Goal: Contribute content: Contribute content

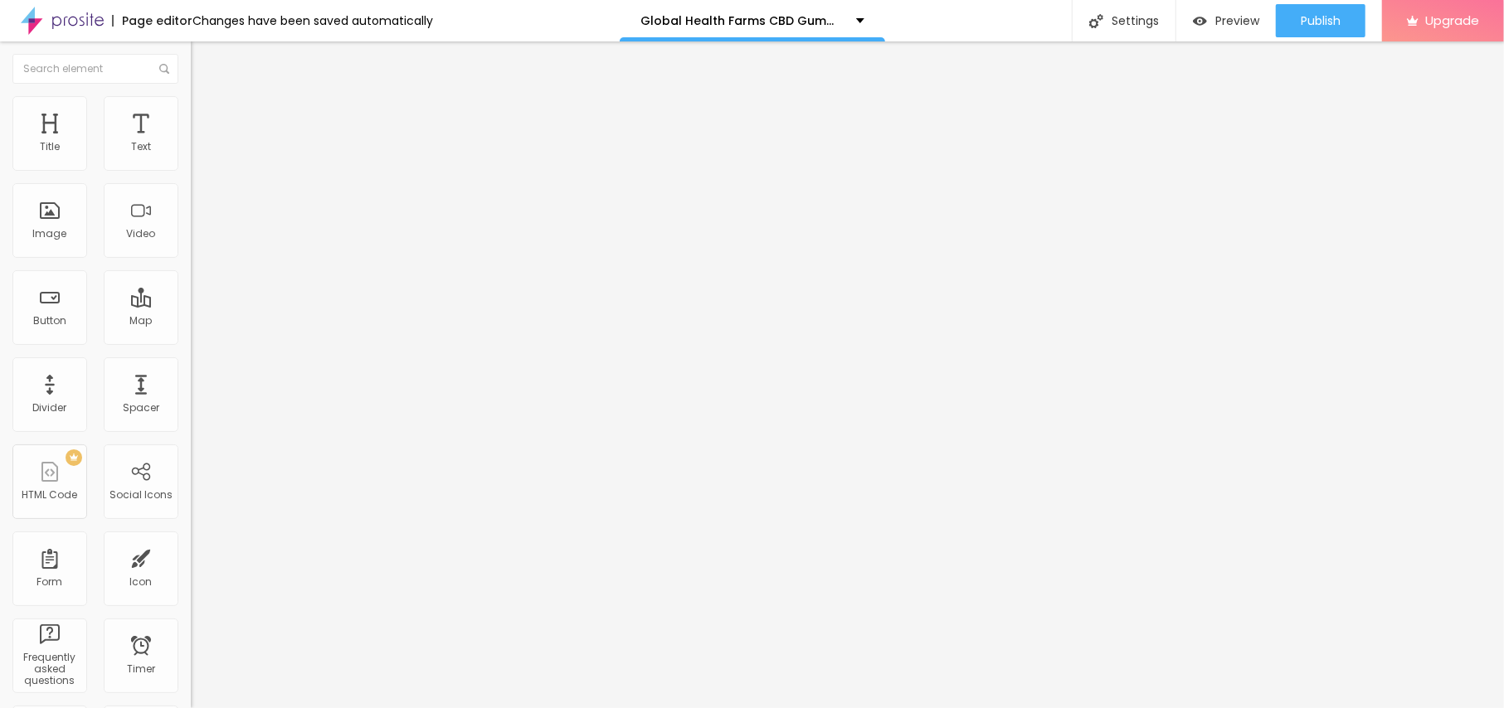
click at [191, 141] on div "Add image" at bounding box center [286, 135] width 191 height 12
click at [191, 143] on span "Add image" at bounding box center [225, 136] width 68 height 14
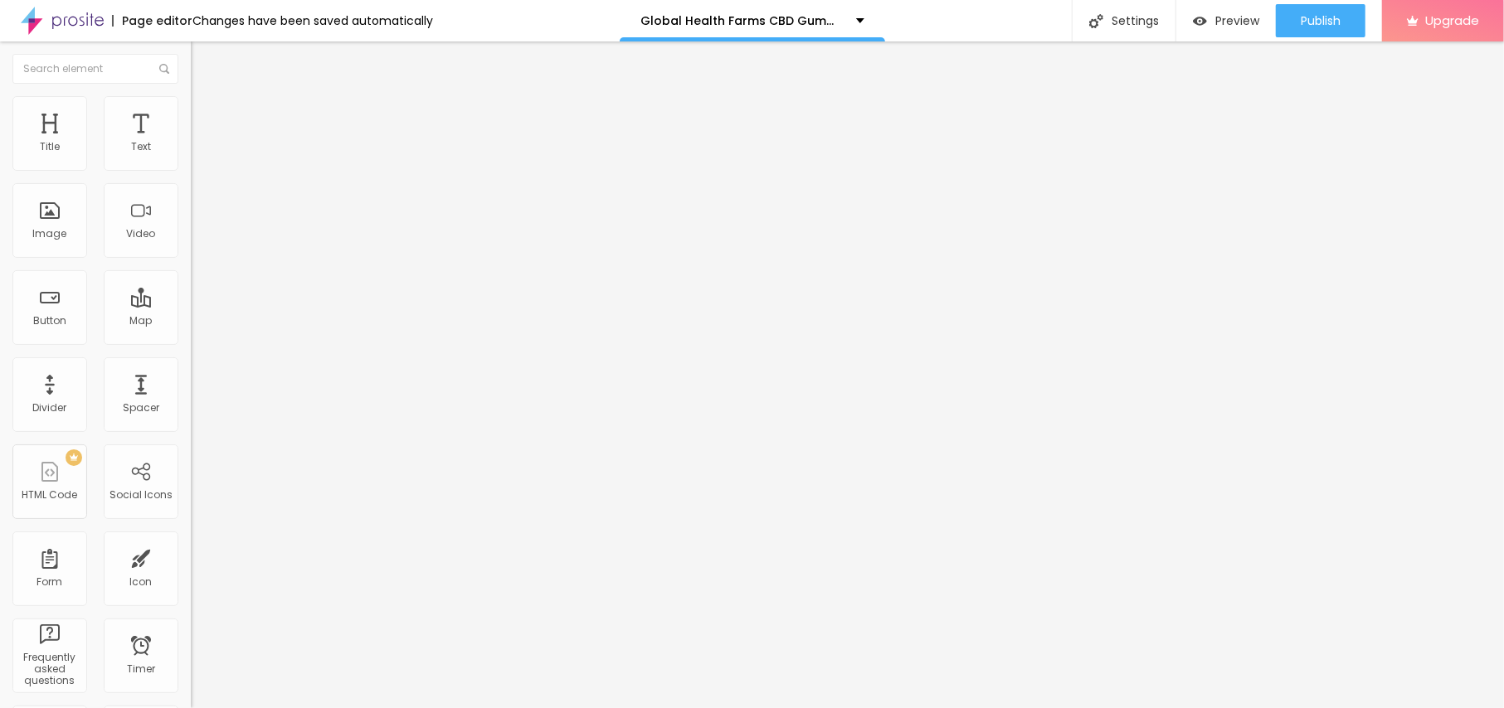
click at [191, 106] on img at bounding box center [198, 103] width 15 height 15
type input "80"
type input "75"
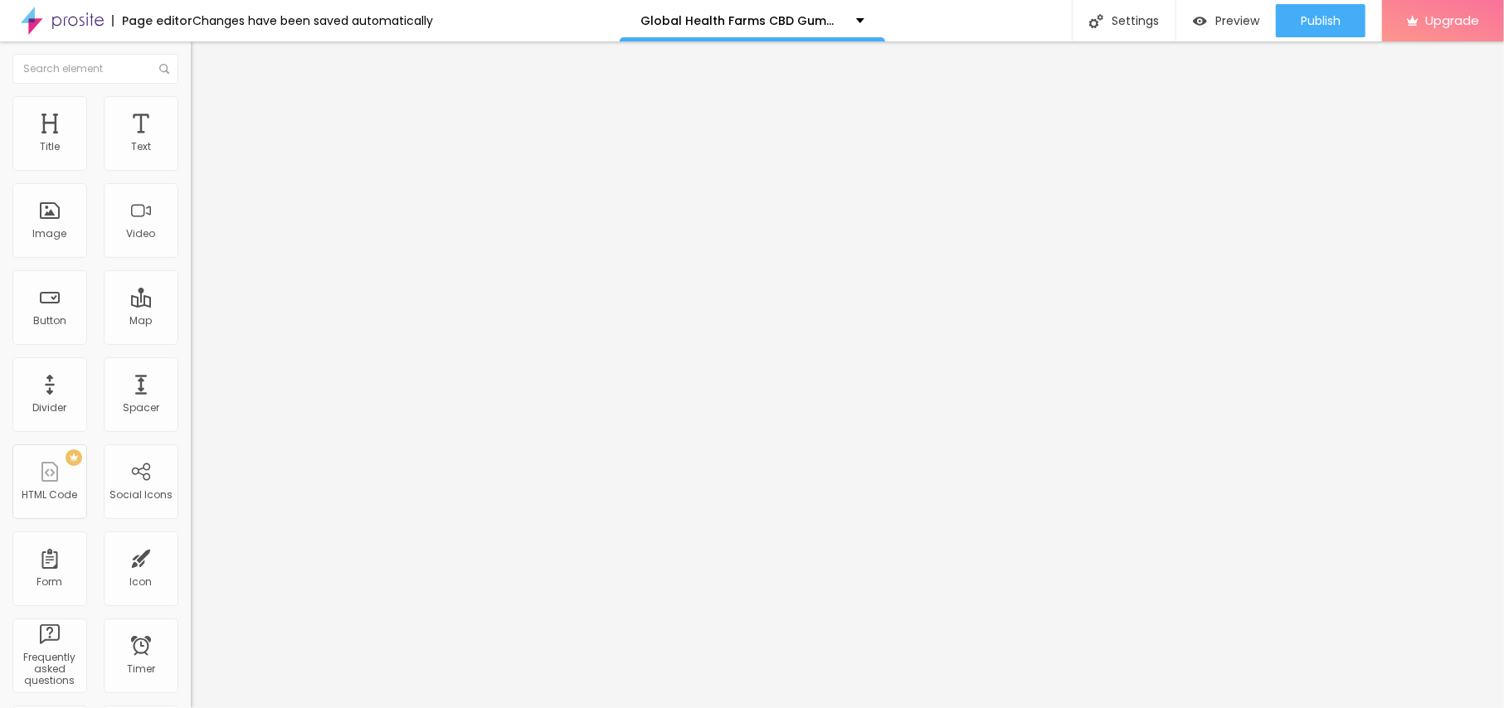
type input "70"
type input "65"
type input "60"
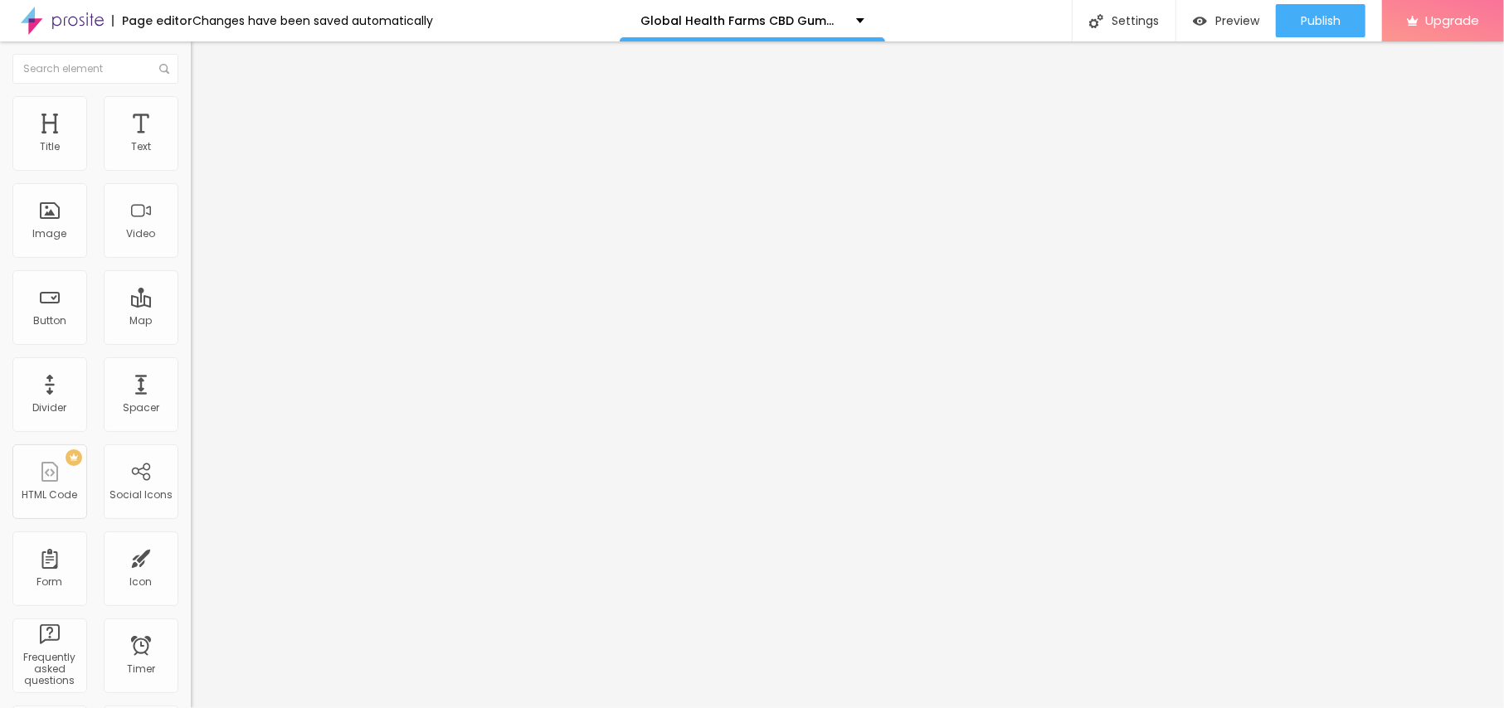
type input "60"
type input "55"
type input "50"
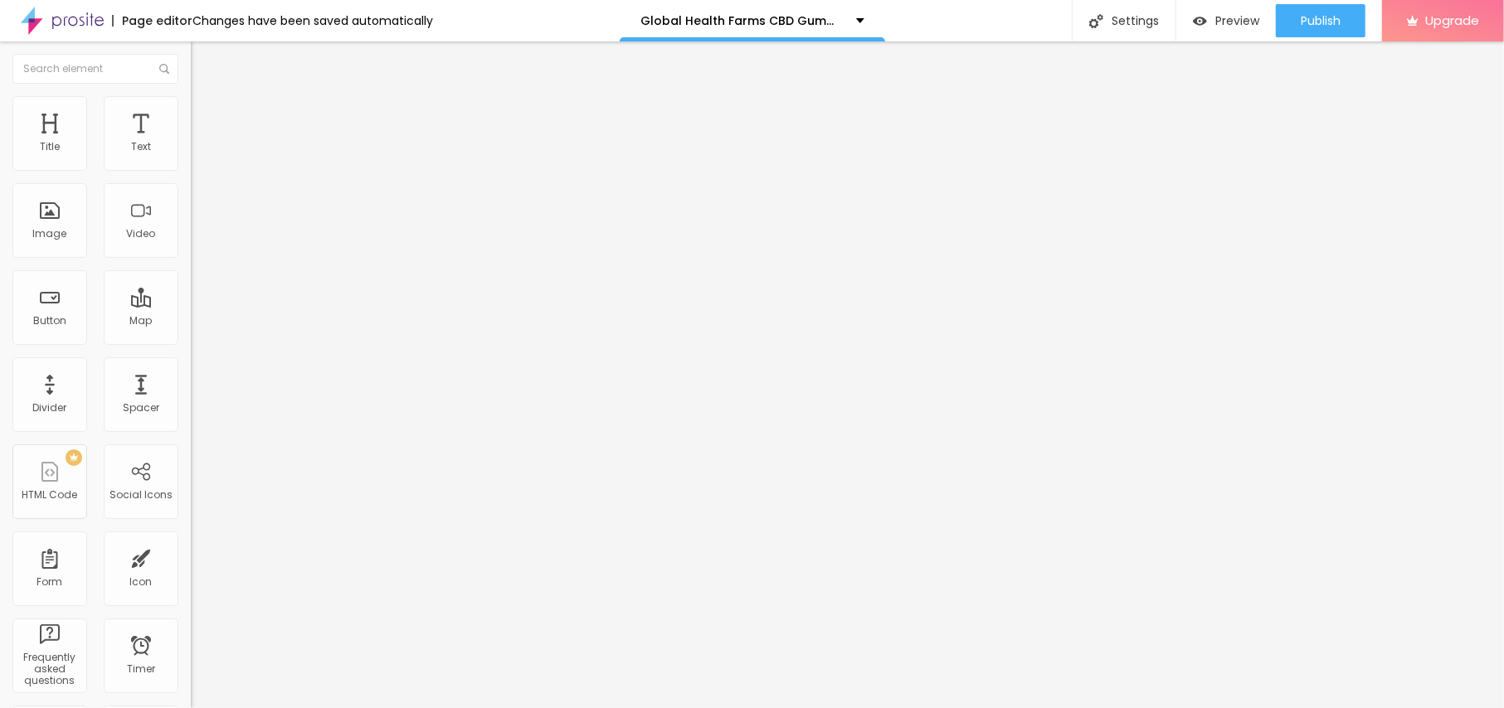
type input "45"
type input "40"
type input "35"
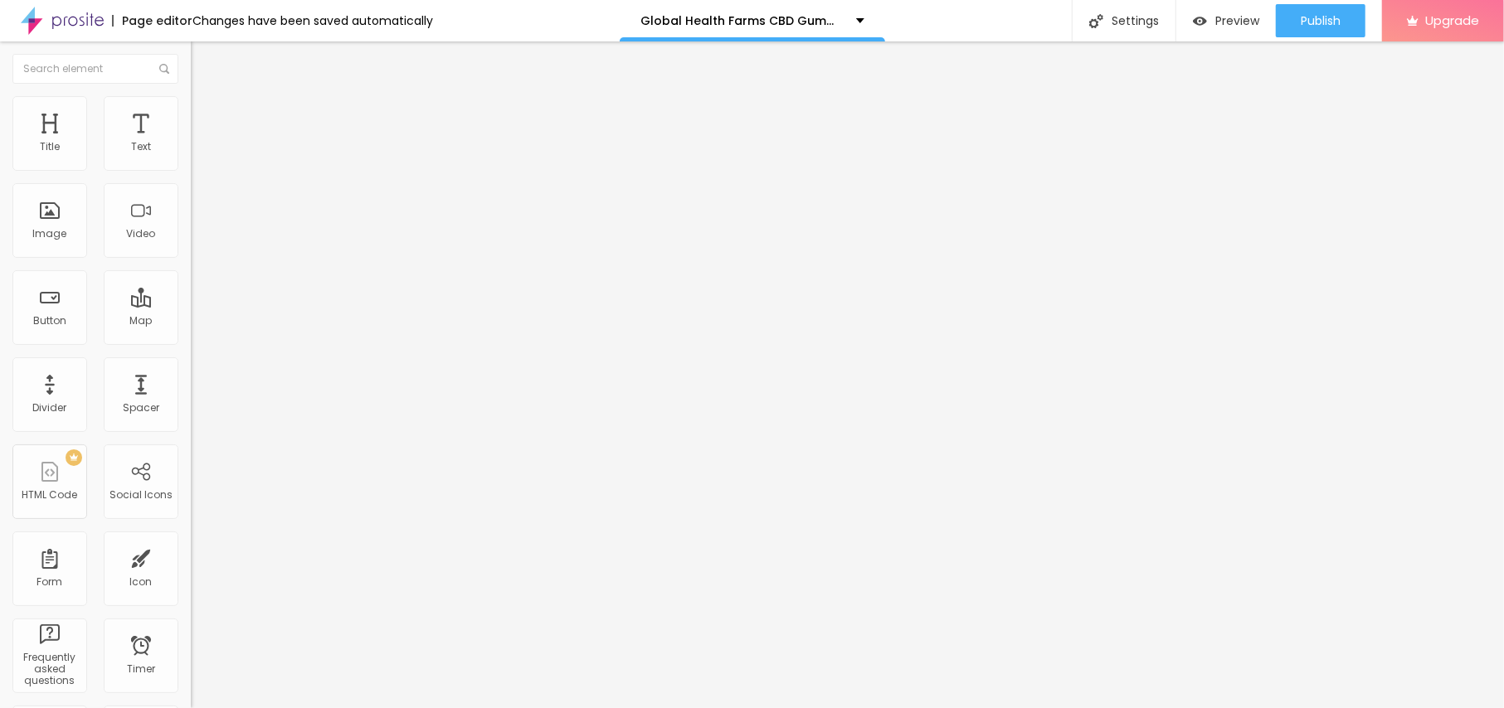
type input "35"
type input "30"
type input "35"
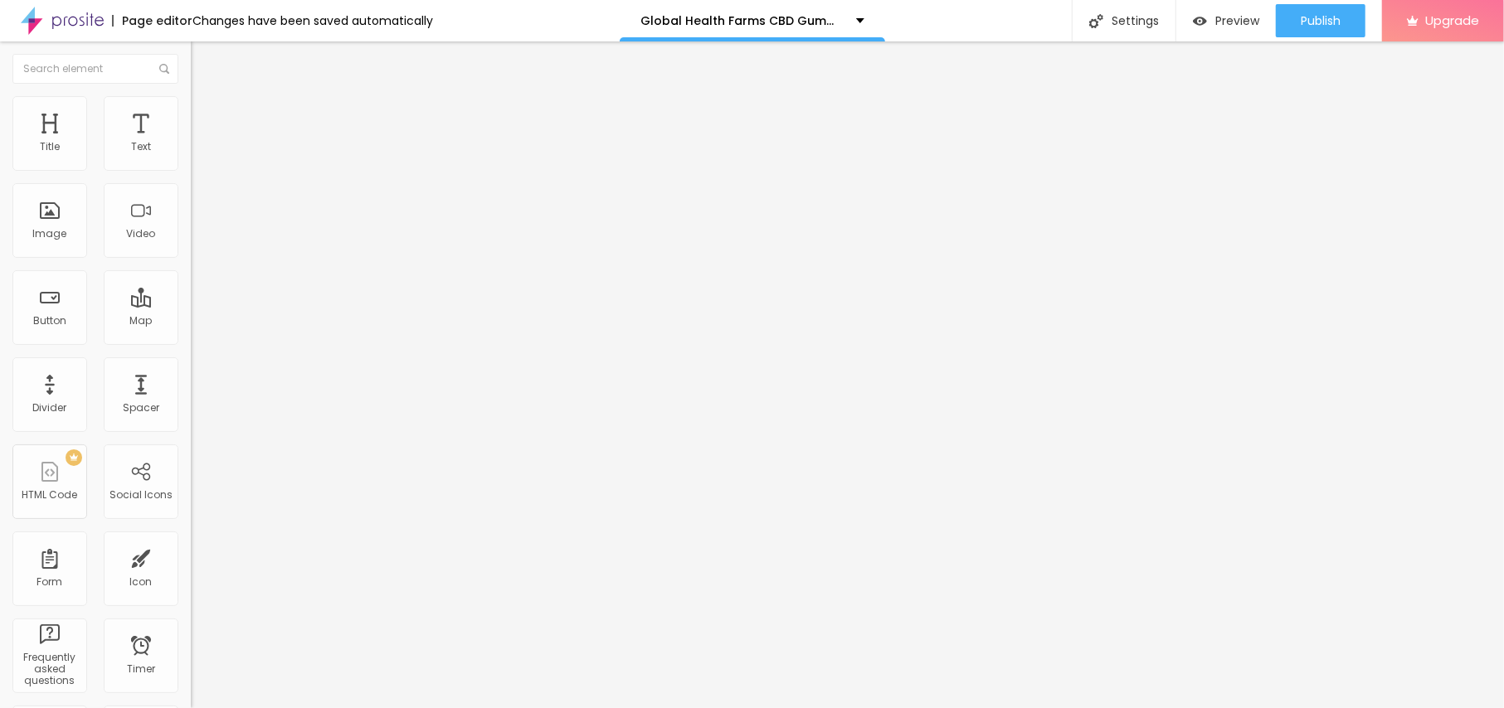
type input "40"
type input "45"
type input "50"
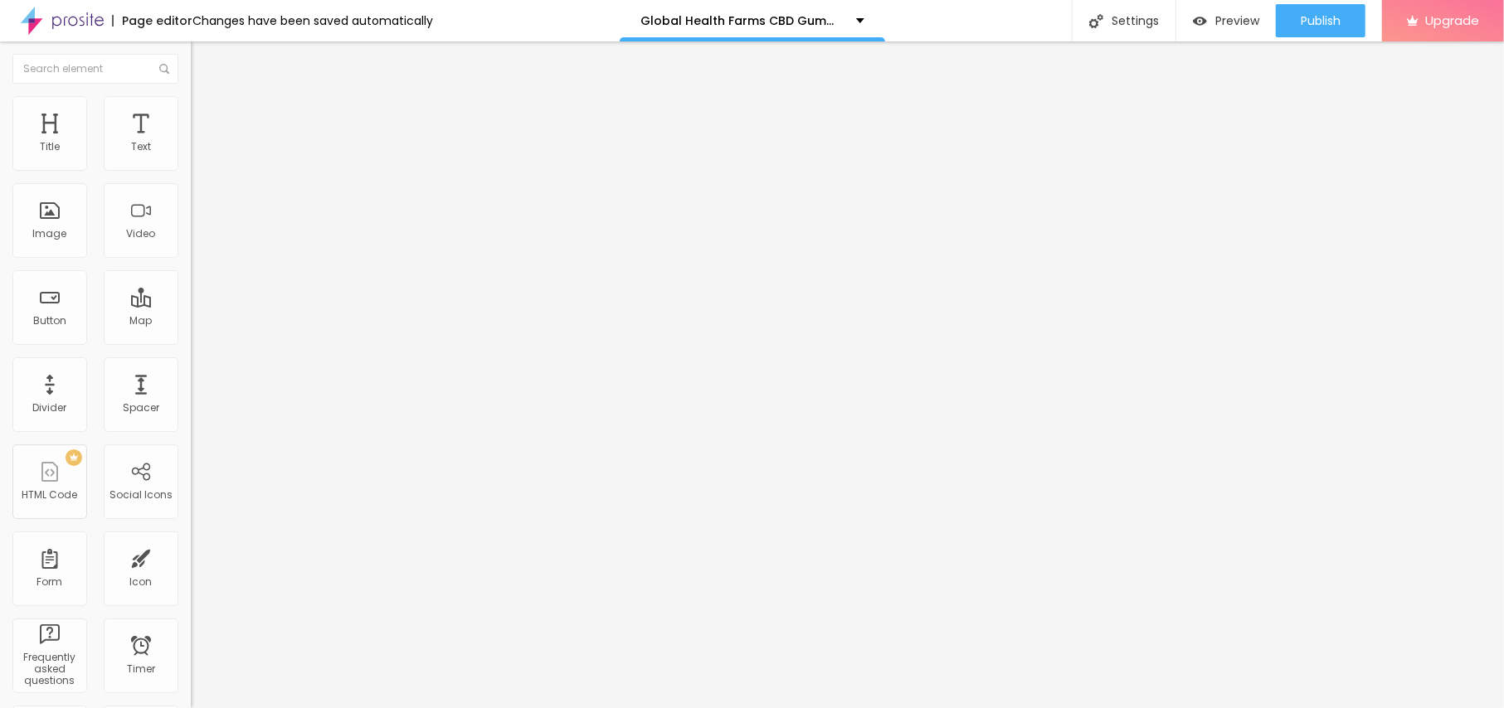
type input "50"
type input "55"
drag, startPoint x: 173, startPoint y: 183, endPoint x: 95, endPoint y: 194, distance: 78.7
type input "55"
click at [191, 170] on input "range" at bounding box center [244, 163] width 107 height 13
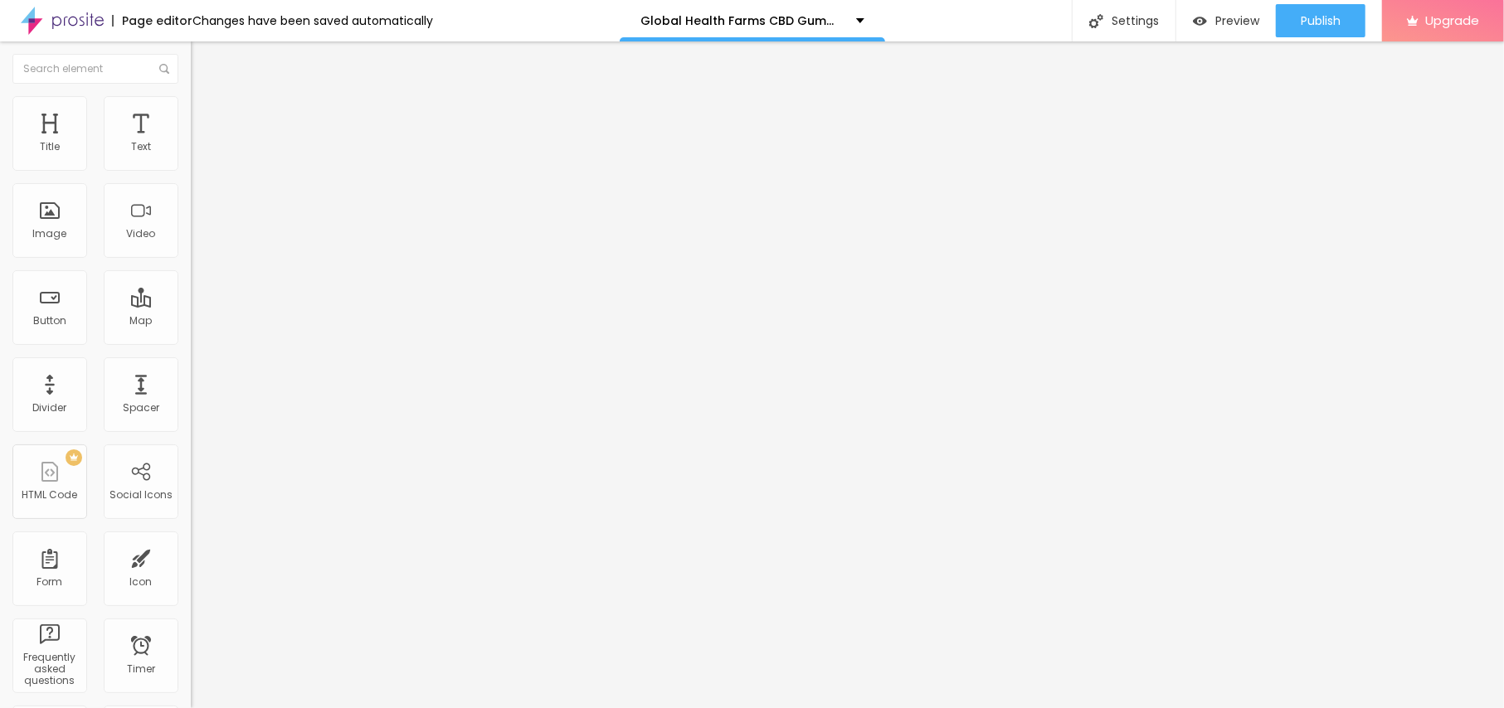
drag, startPoint x: 100, startPoint y: 191, endPoint x: 0, endPoint y: 150, distance: 107.5
click at [191, 153] on div "Text Click me Align Size Default Small Default Big Link URL https:// Open in ne…" at bounding box center [286, 249] width 191 height 241
paste input "😍👇SHOP NOW😍👇"
type input "😍👇SHOP NOW😍👇"
drag, startPoint x: 103, startPoint y: 340, endPoint x: 0, endPoint y: 333, distance: 103.1
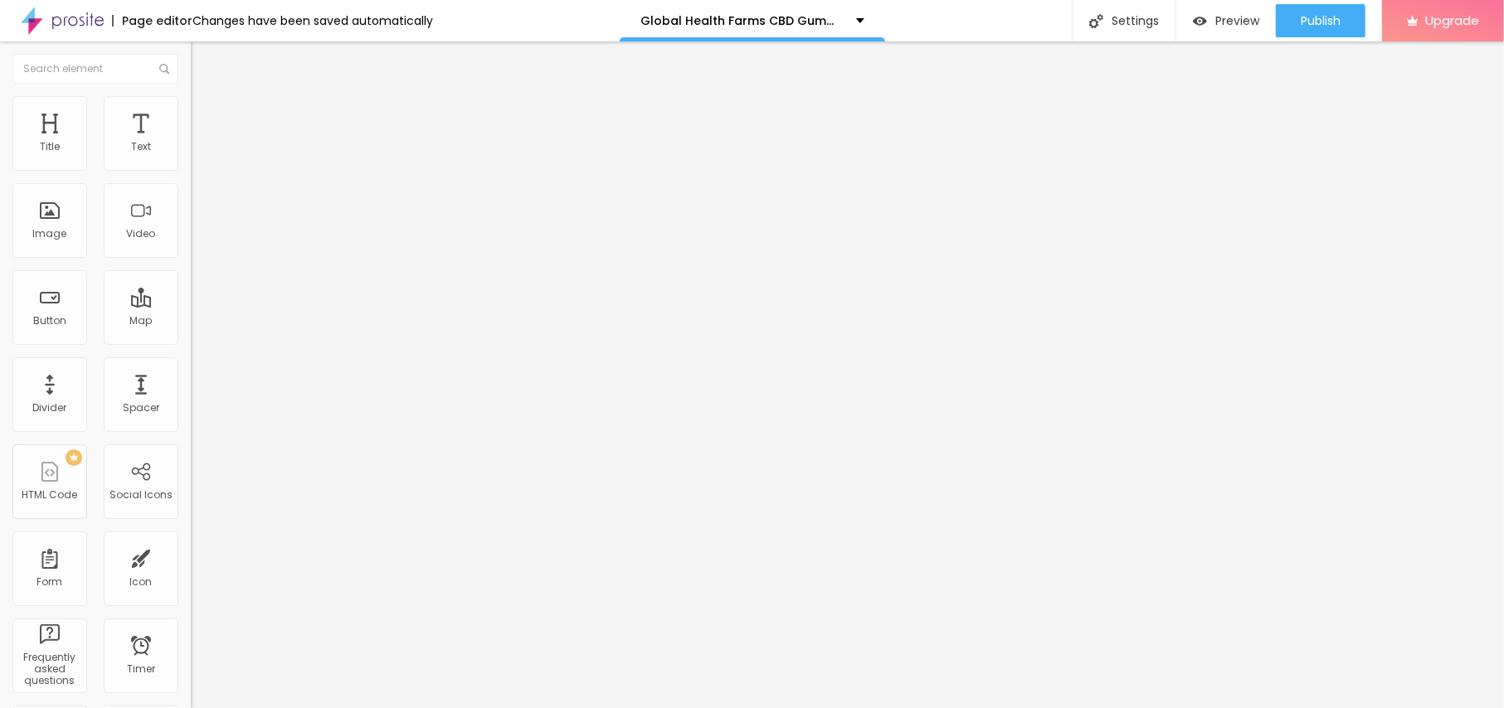
click at [191, 333] on div "Text 😍👇SHOP NOW😍👇 Align Size Default Small Default Big Link URL https:// Open i…" at bounding box center [286, 249] width 191 height 241
paste input "[URL][DOMAIN_NAME]"
type input "[URL][DOMAIN_NAME]"
click at [191, 158] on button "button" at bounding box center [202, 149] width 23 height 17
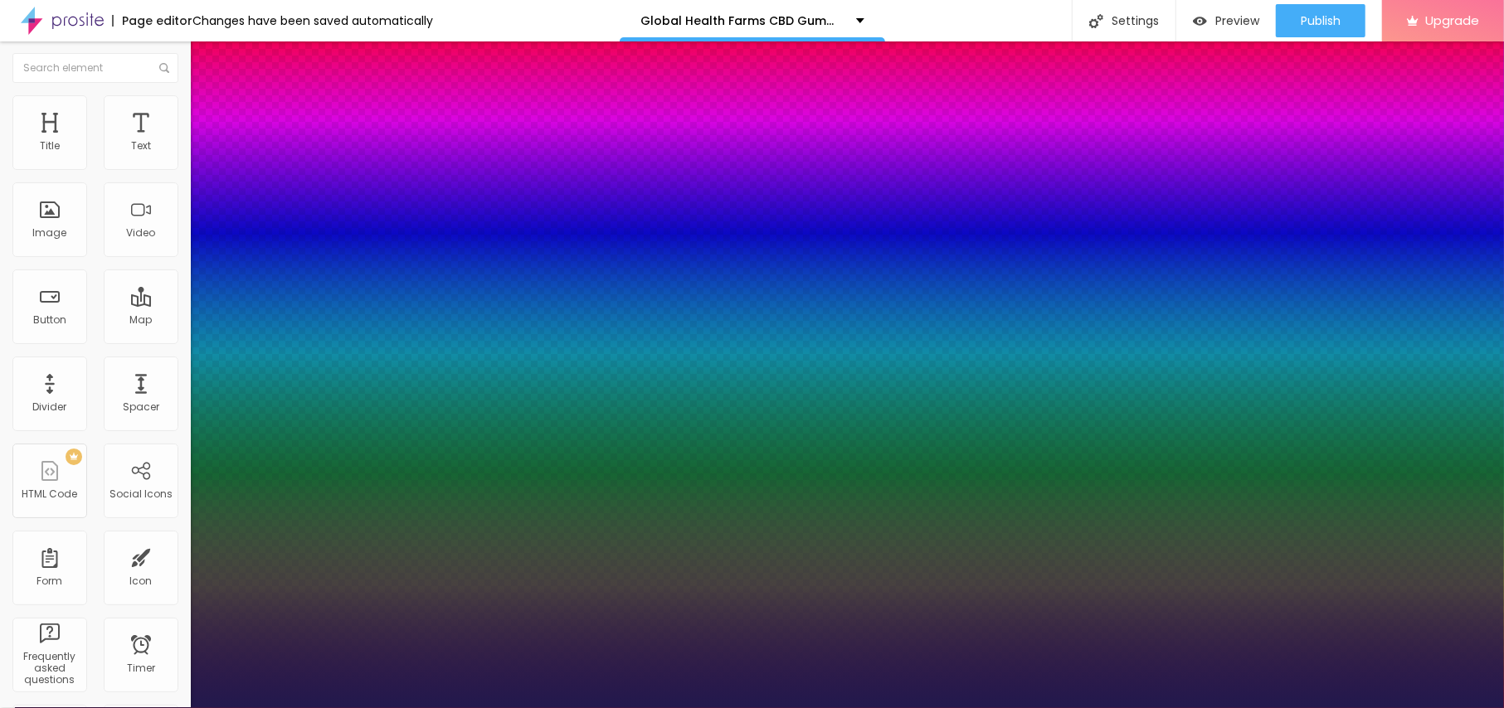
type input "1"
type input "20"
type input "1"
type input "21"
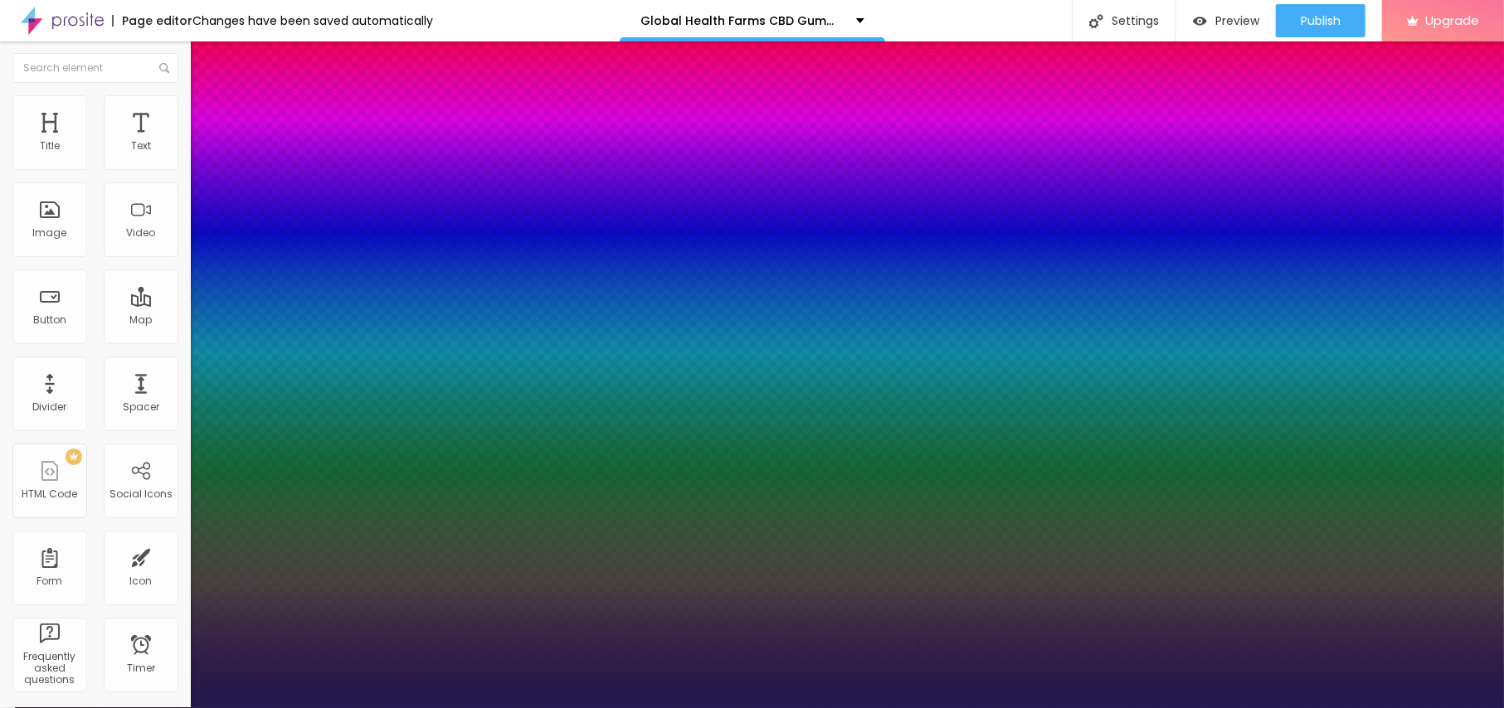
type input "21"
type input "1"
type input "23"
type input "1"
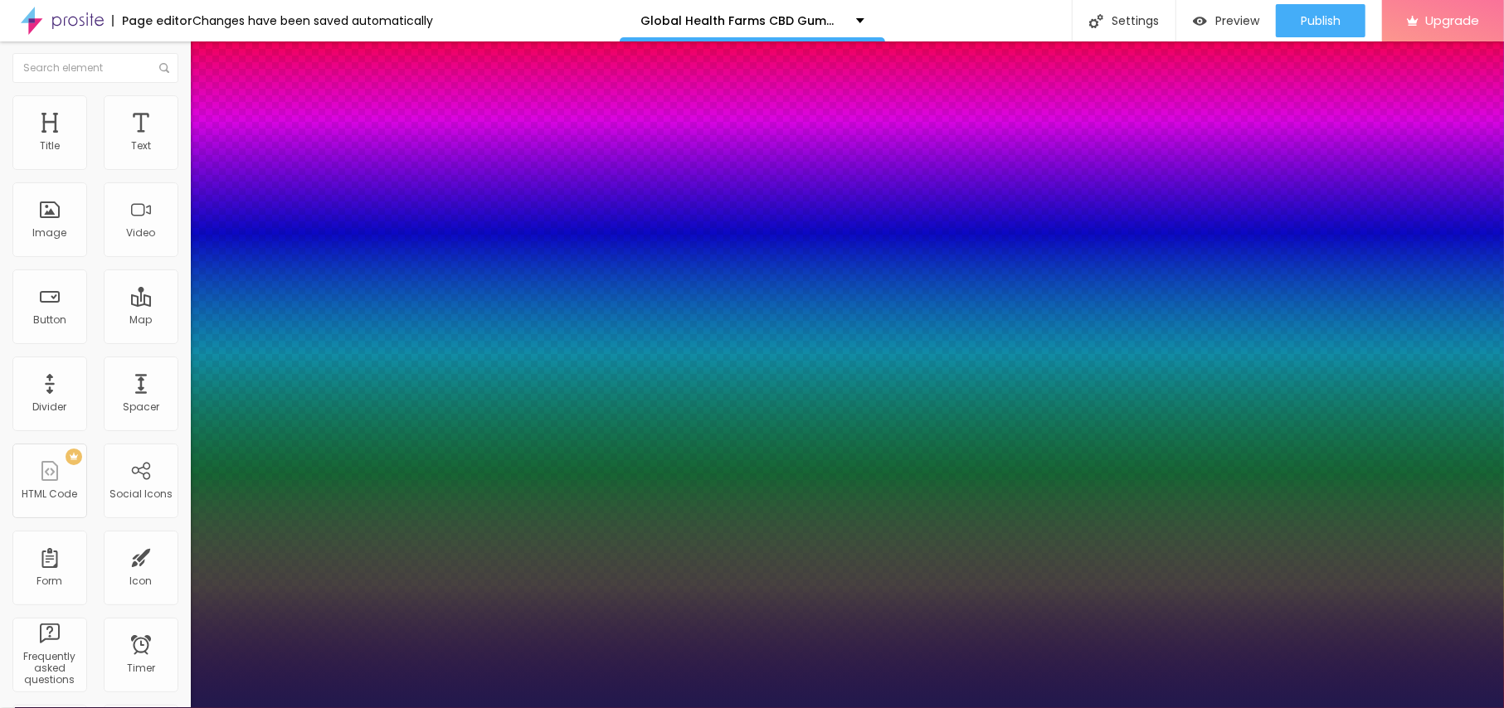
type input "24"
type input "1"
type input "23"
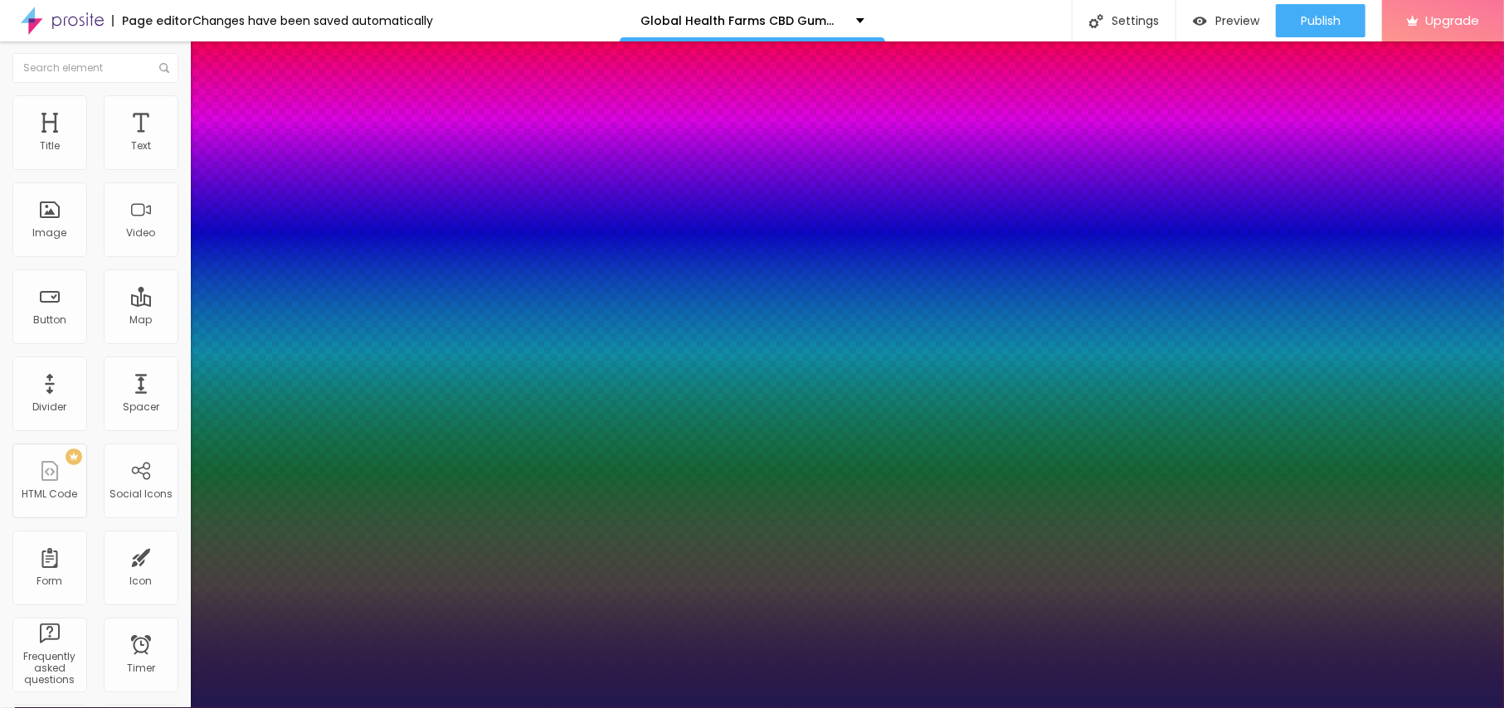
type input "1"
type input "22"
type input "1"
type input "22"
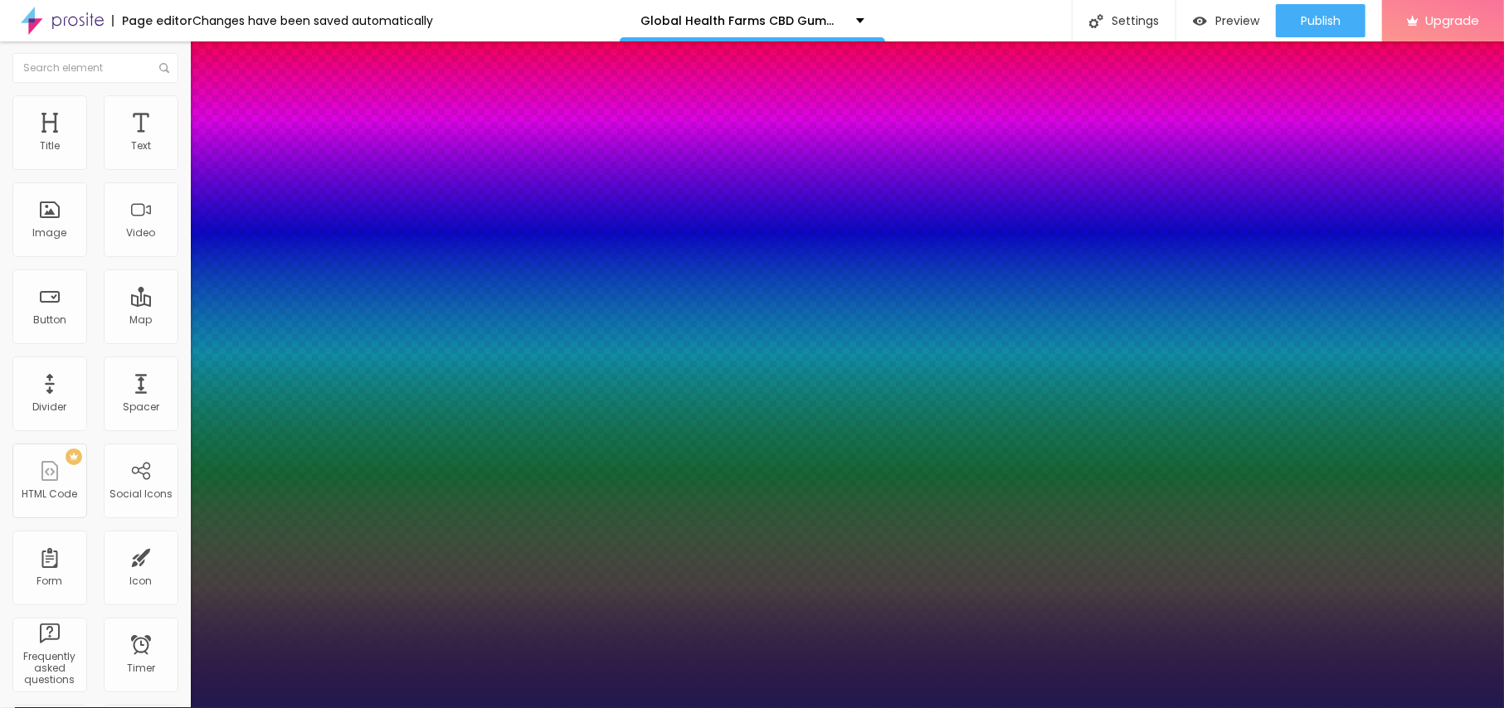
type input "1"
click at [601, 708] on div at bounding box center [752, 708] width 1504 height 0
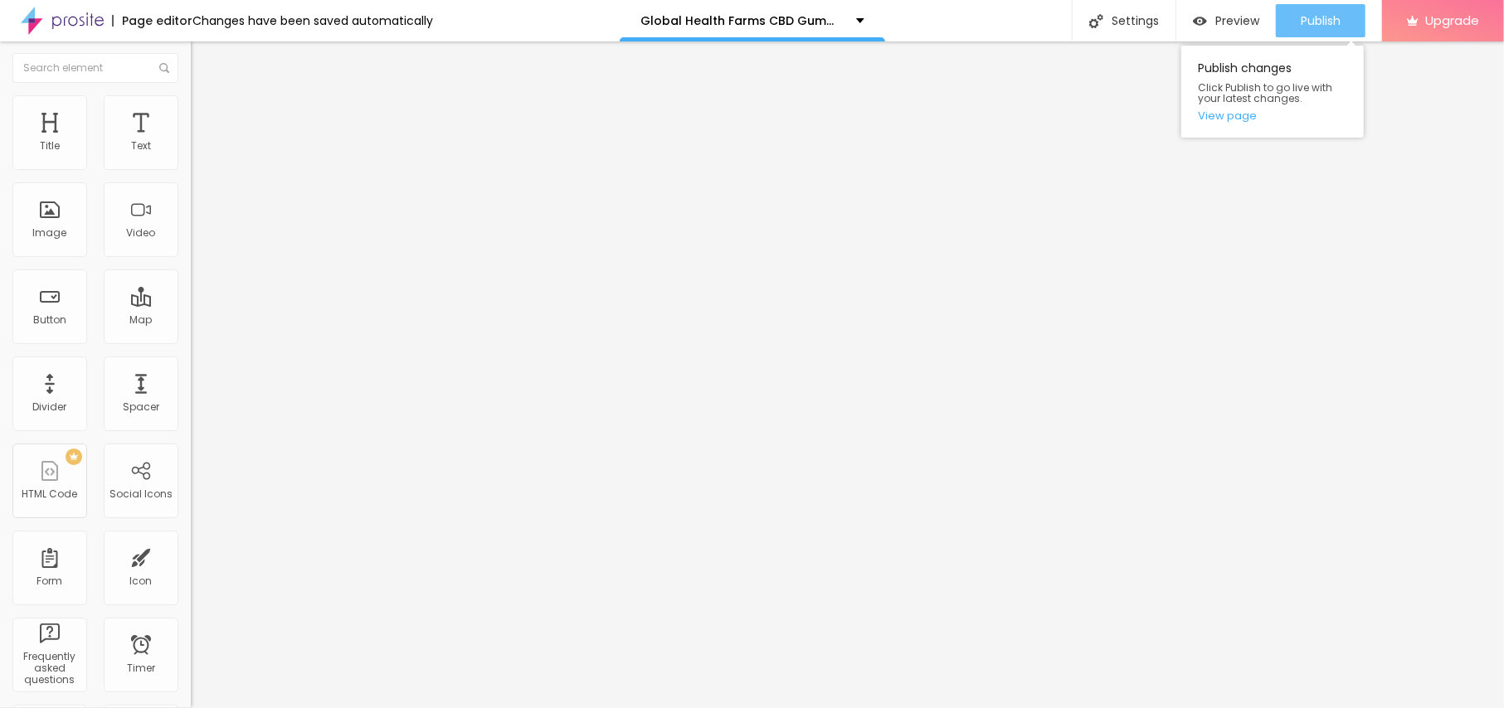
click at [1331, 17] on span "Publish" at bounding box center [1321, 20] width 40 height 13
click at [1226, 120] on link "View page" at bounding box center [1272, 115] width 149 height 11
